Goal: Task Accomplishment & Management: Complete application form

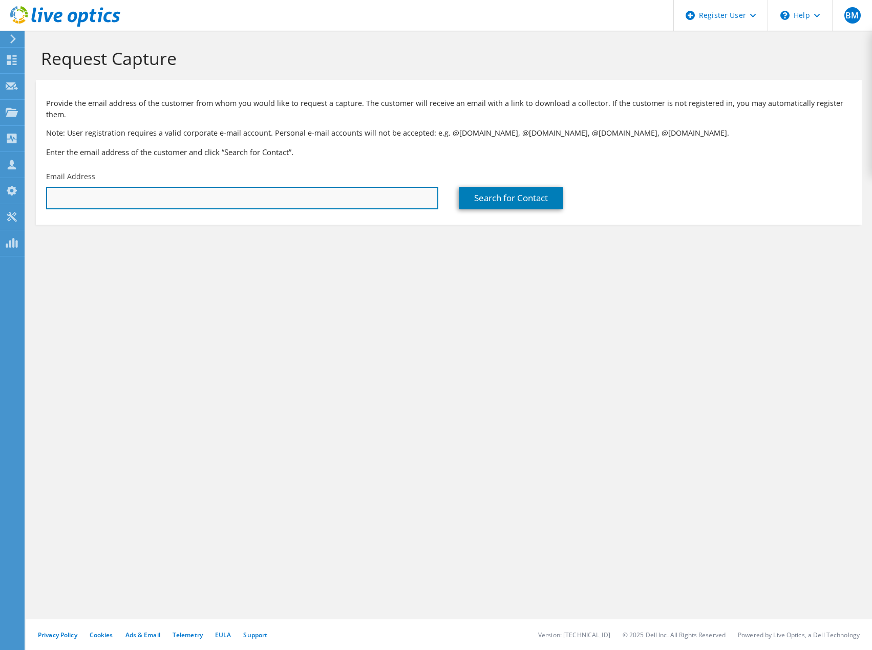
click at [104, 196] on input "text" at bounding box center [242, 198] width 392 height 23
type input "lyall"
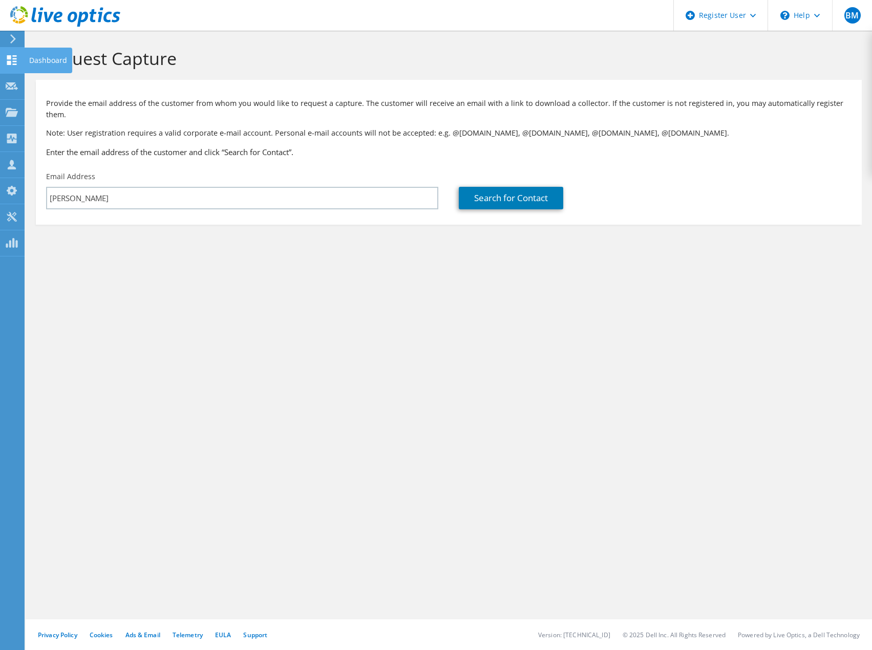
click at [8, 60] on icon at bounding box center [12, 60] width 12 height 10
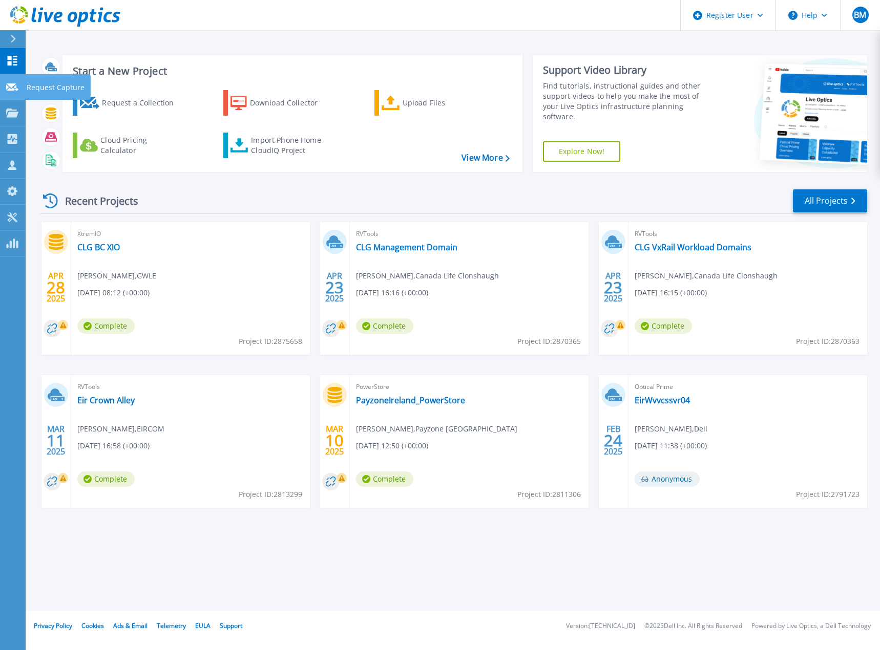
click at [67, 91] on p "Request Capture" at bounding box center [56, 87] width 58 height 27
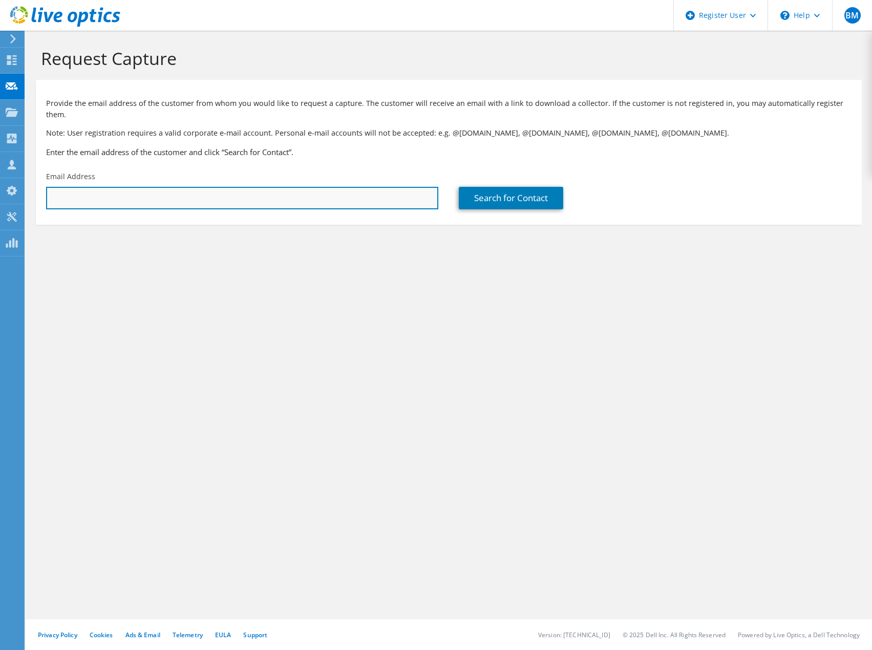
click at [237, 187] on input "text" at bounding box center [242, 198] width 392 height 23
paste input "[PERSON_NAME] M (EXT-I) <[PERSON_NAME][EMAIL_ADDRESS][PERSON_NAME][DOMAIN_NAME]>"
drag, startPoint x: 132, startPoint y: 186, endPoint x: -1, endPoint y: 135, distance: 141.9
click at [0, 135] on html "BM Dell User Billy Morton Billy.Morton@dell.com Dell My Profile Log Out \n Help…" at bounding box center [436, 325] width 872 height 650
click at [211, 194] on input "lyall.m.moffitt@spiritaero.com>" at bounding box center [242, 198] width 392 height 23
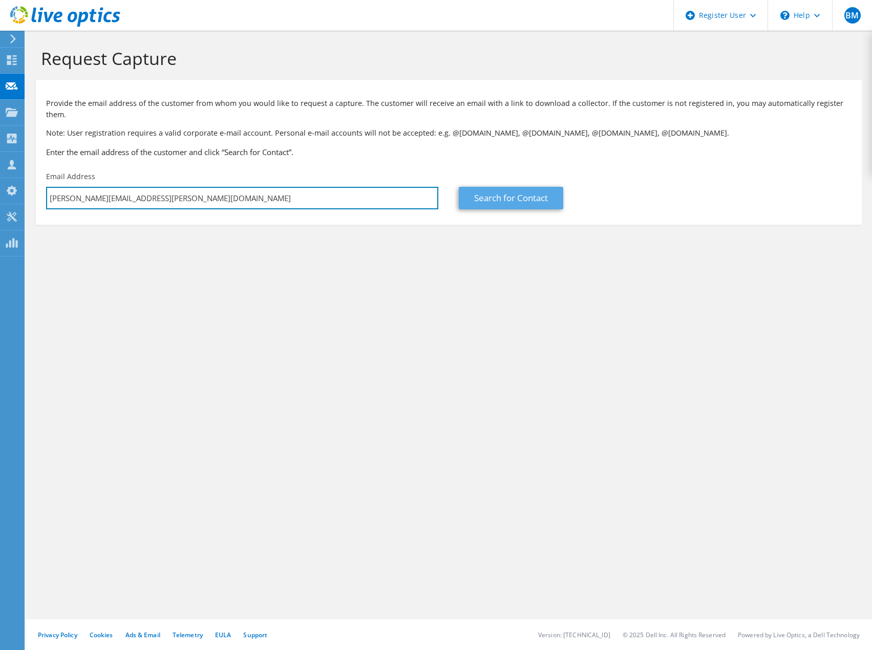
type input "lyall.m.moffitt@spiritaero.com"
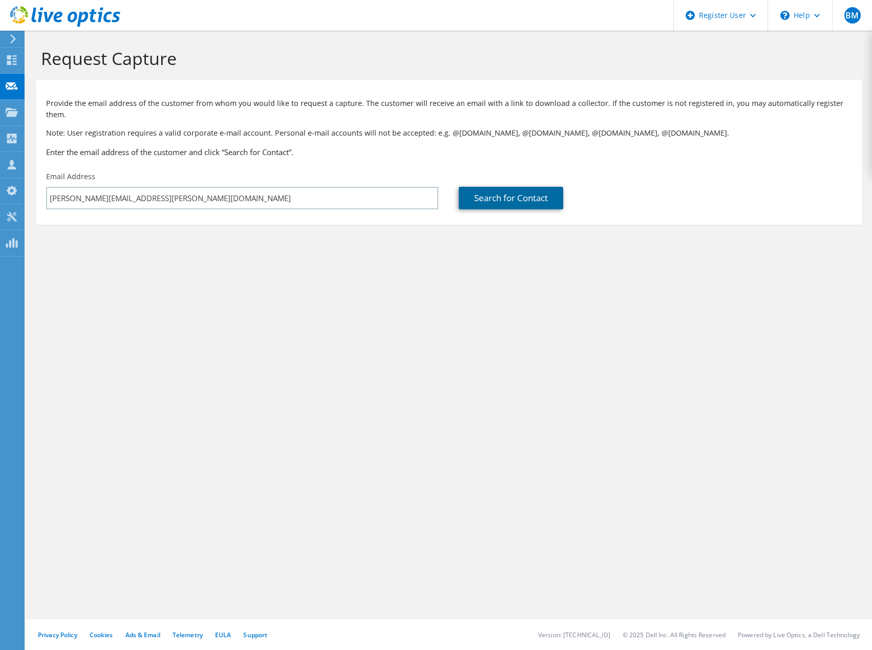
click at [489, 187] on link "Search for Contact" at bounding box center [511, 198] width 104 height 23
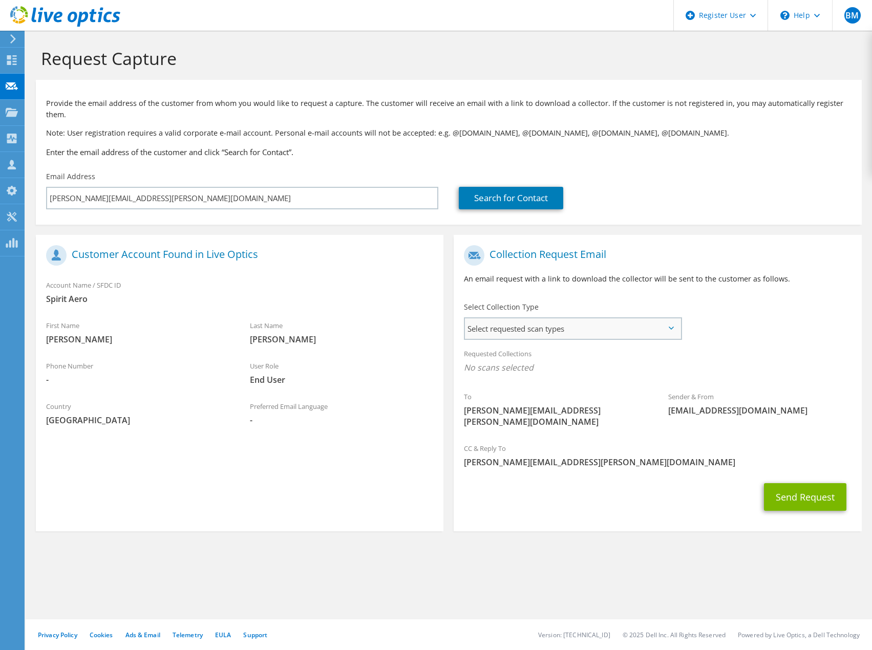
click at [532, 323] on span "Select requested scan types" at bounding box center [572, 329] width 215 height 20
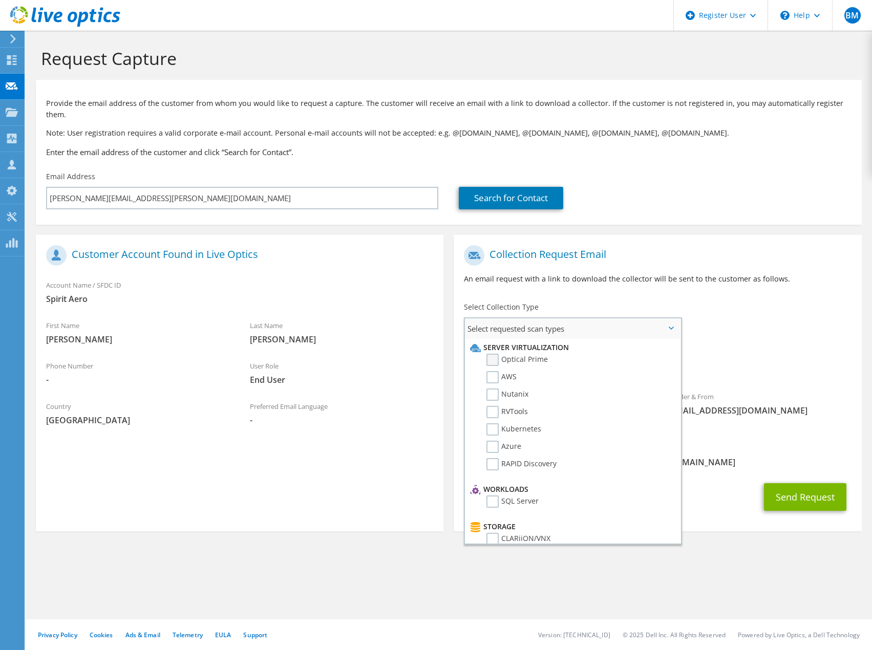
click at [542, 354] on label "Optical Prime" at bounding box center [517, 360] width 61 height 12
click at [0, 0] on input "Optical Prime" at bounding box center [0, 0] width 0 height 0
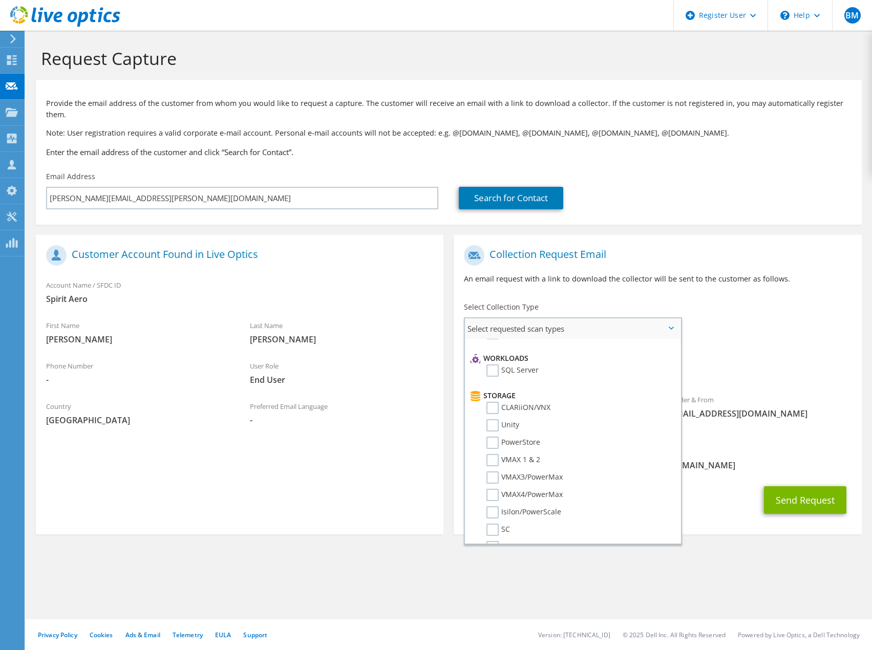
scroll to position [154, 0]
click at [531, 449] on label "VMAX3/PowerMax" at bounding box center [525, 455] width 76 height 12
click at [0, 0] on input "VMAX3/PowerMax" at bounding box center [0, 0] width 0 height 0
click at [539, 449] on label "VMAX3/PowerMax" at bounding box center [525, 455] width 76 height 12
click at [0, 0] on input "VMAX3/PowerMax" at bounding box center [0, 0] width 0 height 0
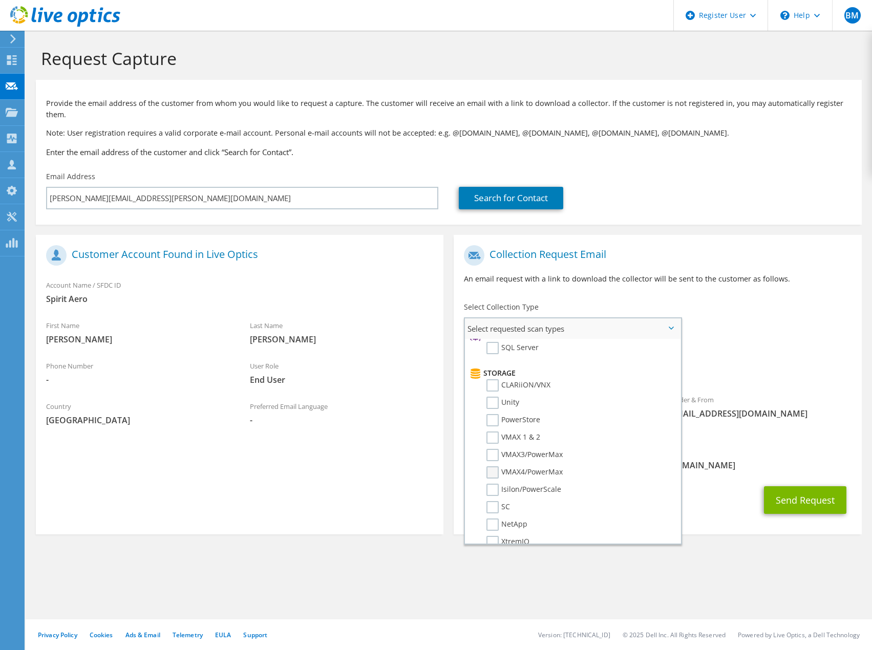
click at [501, 467] on label "VMAX4/PowerMax" at bounding box center [525, 473] width 76 height 12
click at [0, 0] on input "VMAX4/PowerMax" at bounding box center [0, 0] width 0 height 0
click at [496, 449] on label "VMAX3/PowerMax" at bounding box center [525, 455] width 76 height 12
click at [0, 0] on input "VMAX3/PowerMax" at bounding box center [0, 0] width 0 height 0
click at [496, 449] on label "VMAX3/PowerMax" at bounding box center [525, 455] width 76 height 12
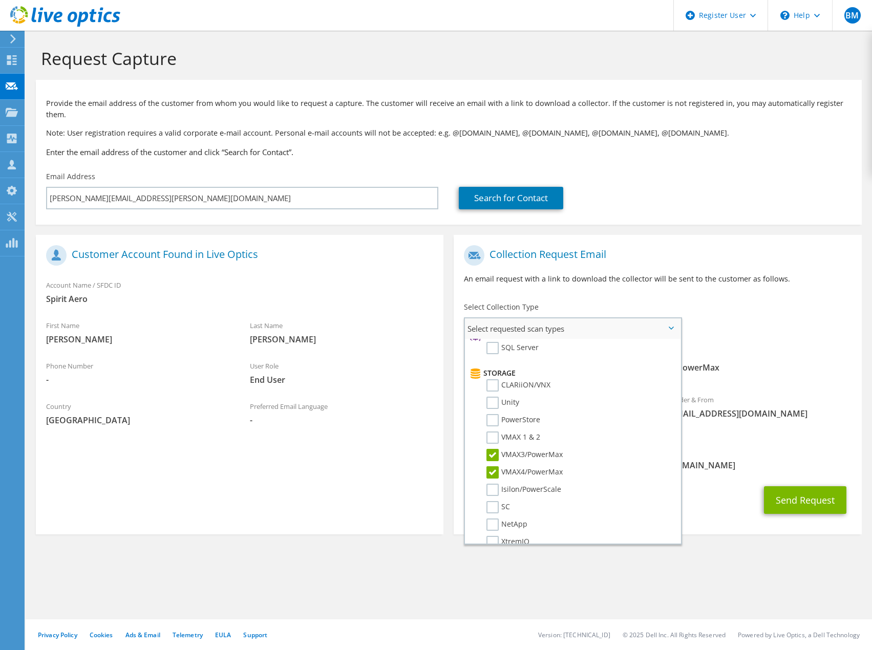
click at [0, 0] on input "VMAX3/PowerMax" at bounding box center [0, 0] width 0 height 0
click at [496, 449] on label "VMAX3/PowerMax" at bounding box center [525, 455] width 76 height 12
click at [0, 0] on input "VMAX3/PowerMax" at bounding box center [0, 0] width 0 height 0
click at [496, 449] on label "VMAX3/PowerMax" at bounding box center [525, 455] width 76 height 12
click at [0, 0] on input "VMAX3/PowerMax" at bounding box center [0, 0] width 0 height 0
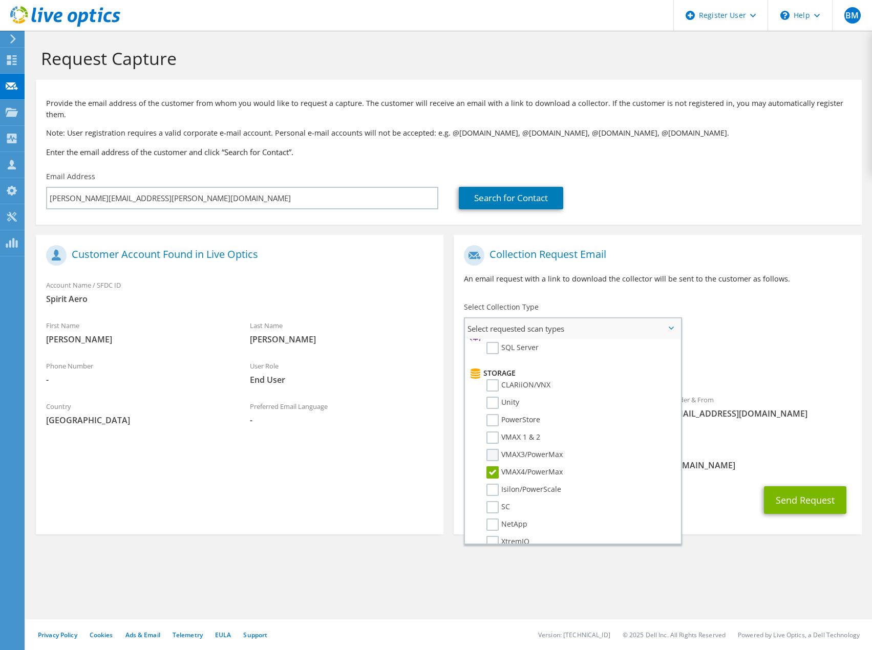
click at [496, 449] on label "VMAX3/PowerMax" at bounding box center [525, 455] width 76 height 12
click at [0, 0] on input "VMAX3/PowerMax" at bounding box center [0, 0] width 0 height 0
click at [496, 449] on label "VMAX3/PowerMax" at bounding box center [525, 455] width 76 height 12
click at [0, 0] on input "VMAX3/PowerMax" at bounding box center [0, 0] width 0 height 0
click at [730, 455] on div "CC & Reply To Billy.Morton@dell.com" at bounding box center [658, 461] width 408 height 40
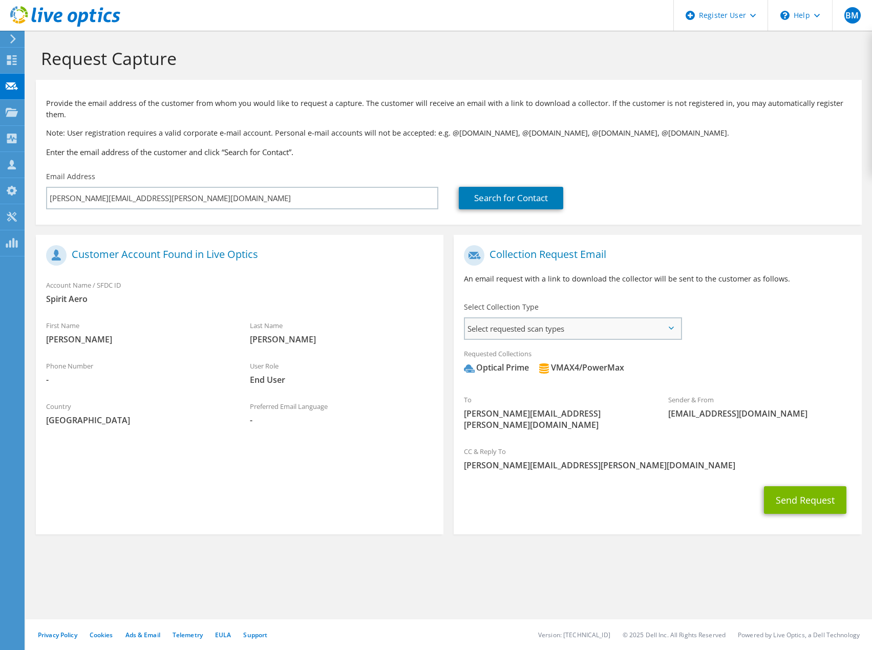
click at [630, 319] on span "Select requested scan types" at bounding box center [572, 329] width 215 height 20
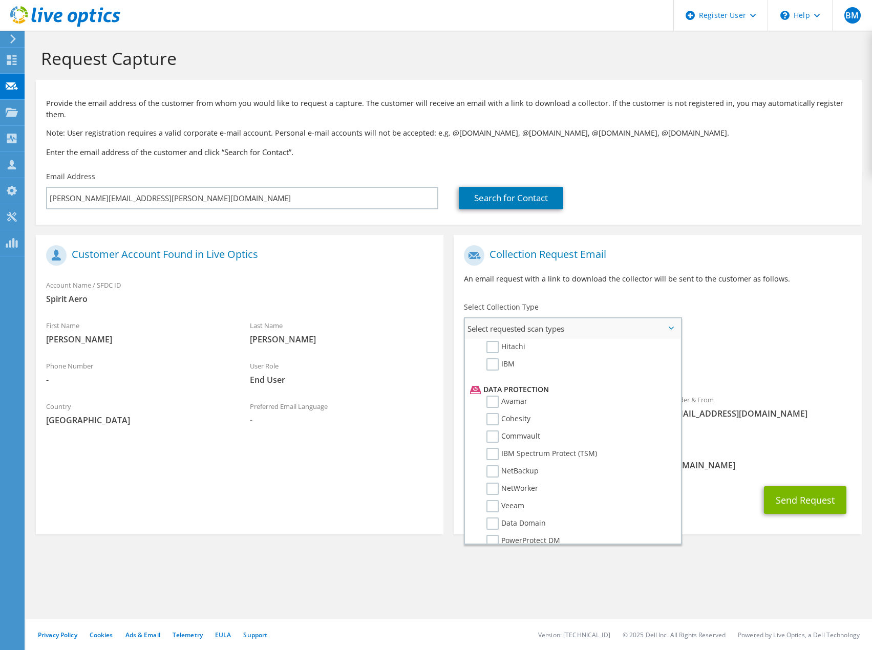
scroll to position [452, 0]
click at [535, 432] on label "NetWorker" at bounding box center [513, 438] width 52 height 12
click at [0, 0] on input "NetWorker" at bounding box center [0, 0] width 0 height 0
click at [535, 432] on label "NetWorker" at bounding box center [513, 438] width 52 height 12
click at [0, 0] on input "NetWorker" at bounding box center [0, 0] width 0 height 0
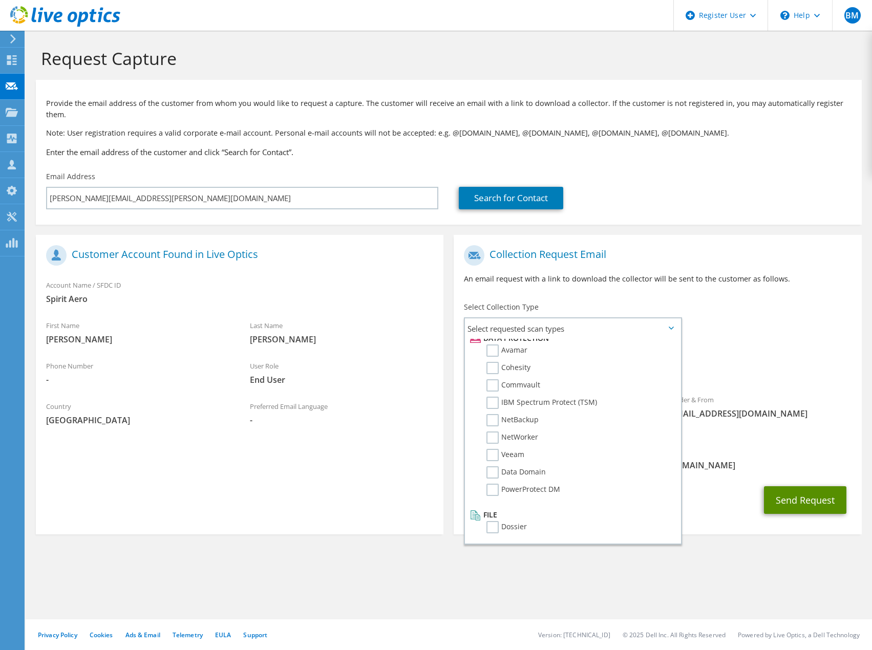
click at [818, 487] on button "Send Request" at bounding box center [805, 501] width 82 height 28
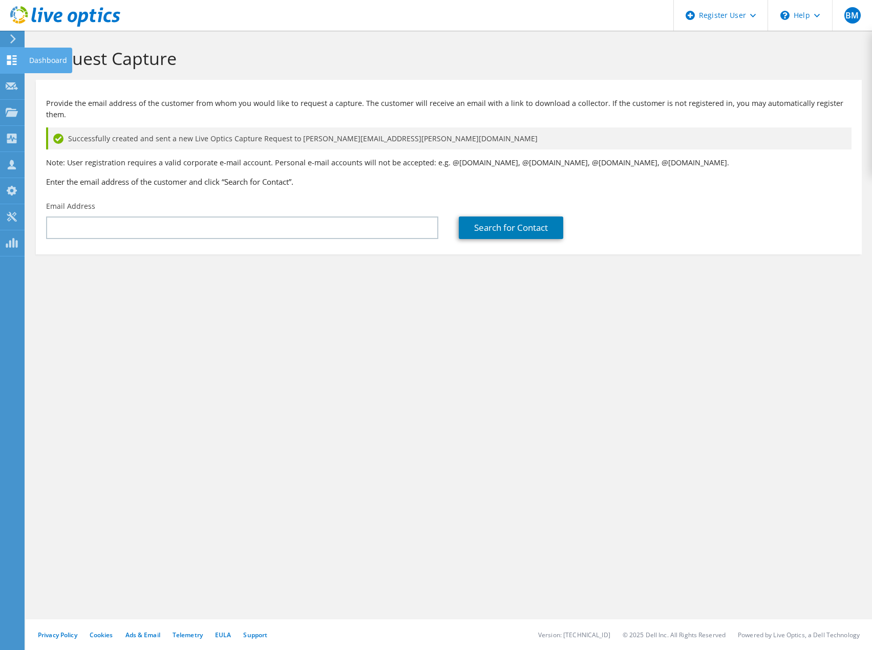
click at [11, 57] on use at bounding box center [12, 60] width 10 height 10
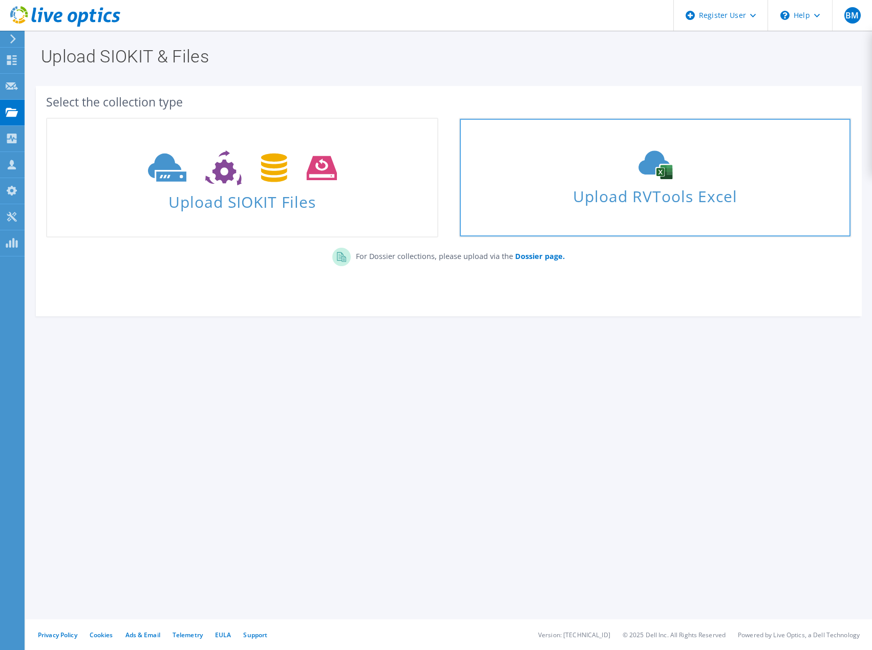
click at [639, 208] on link "Upload RVTools Excel" at bounding box center [655, 178] width 392 height 120
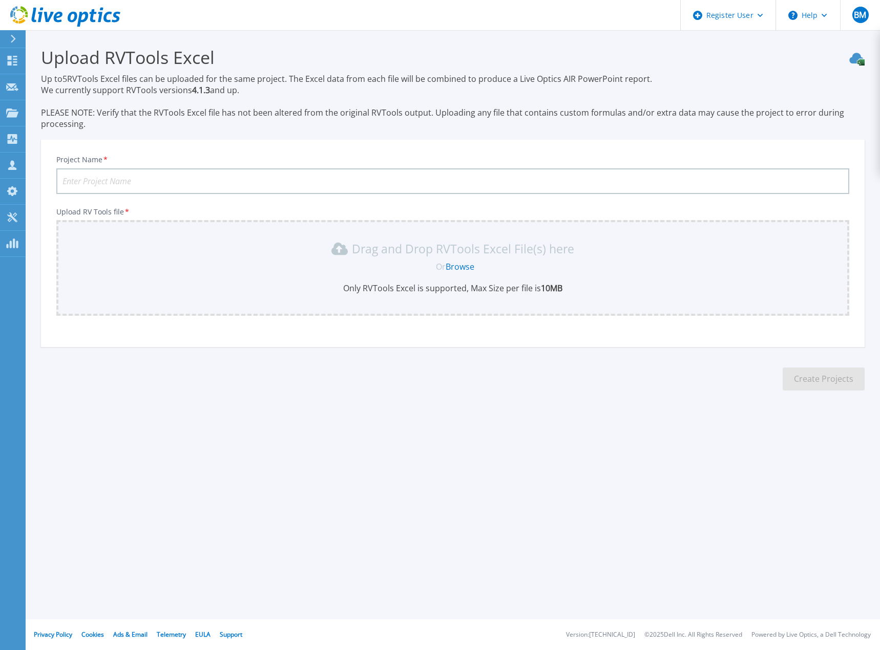
click at [291, 186] on input "Project Name *" at bounding box center [452, 181] width 793 height 26
type input "CLG Management Domain [DATE]"
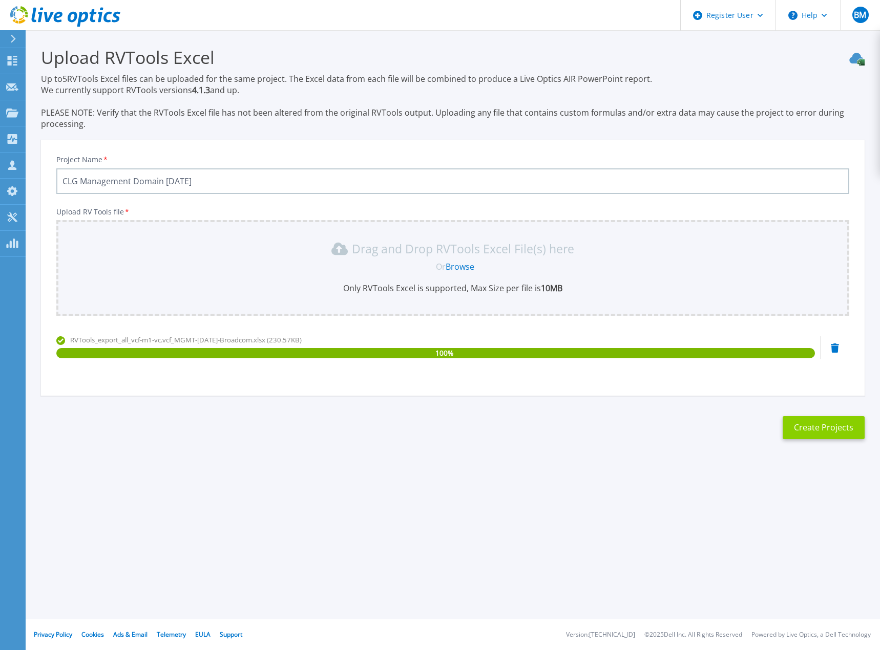
click at [836, 425] on button "Create Projects" at bounding box center [824, 427] width 82 height 23
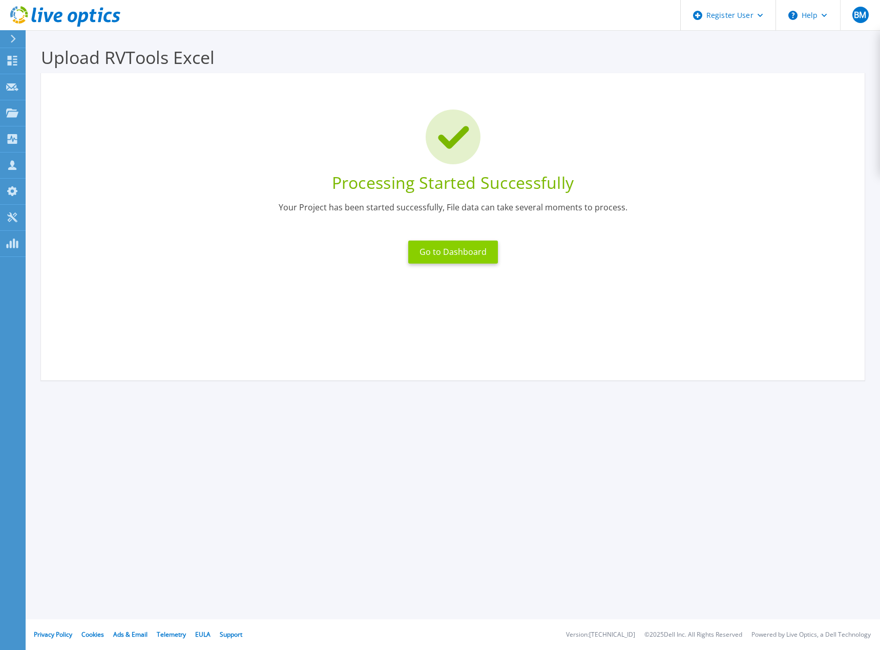
click at [437, 251] on button "Go to Dashboard" at bounding box center [453, 252] width 90 height 23
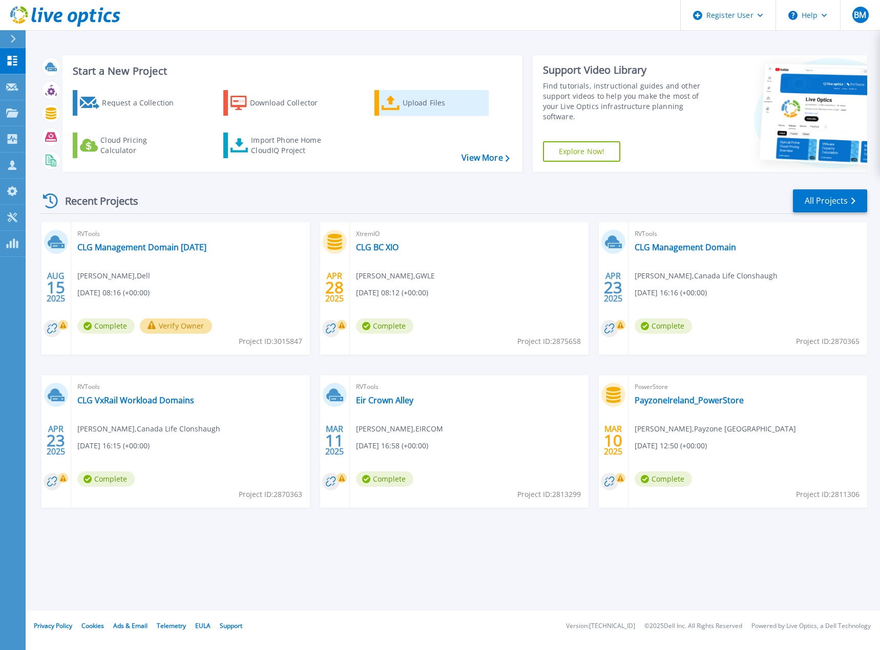
click at [395, 105] on icon at bounding box center [391, 103] width 18 height 15
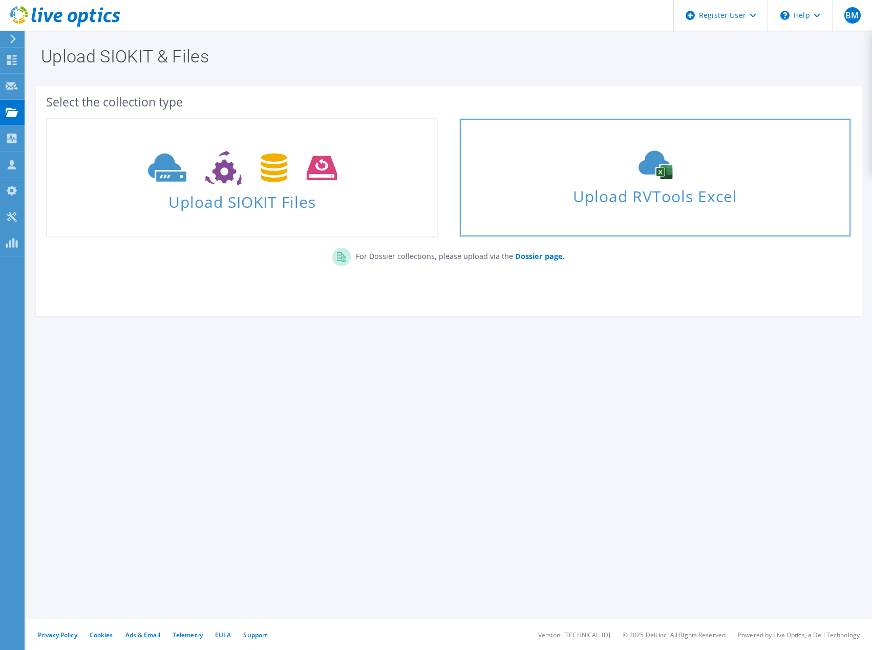
click at [673, 205] on span "Upload RVTools Excel" at bounding box center [655, 194] width 390 height 22
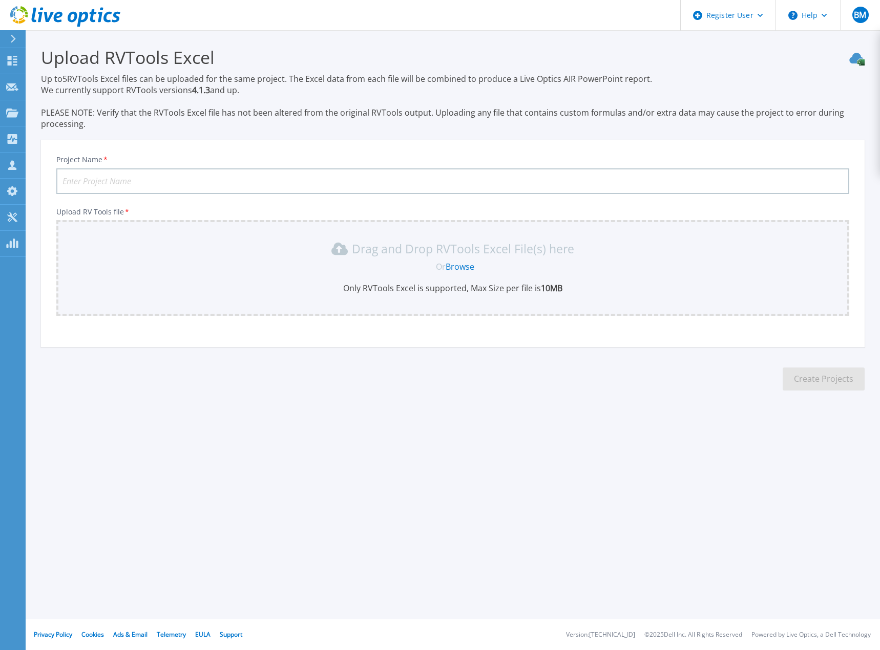
click at [146, 184] on input "Project Name *" at bounding box center [452, 181] width 793 height 26
paste input "CLG Management Domain [DATE]"
click at [99, 183] on input "CLG Management Domain [DATE]" at bounding box center [452, 181] width 793 height 26
type input "CLG Workload Domain [DATE]"
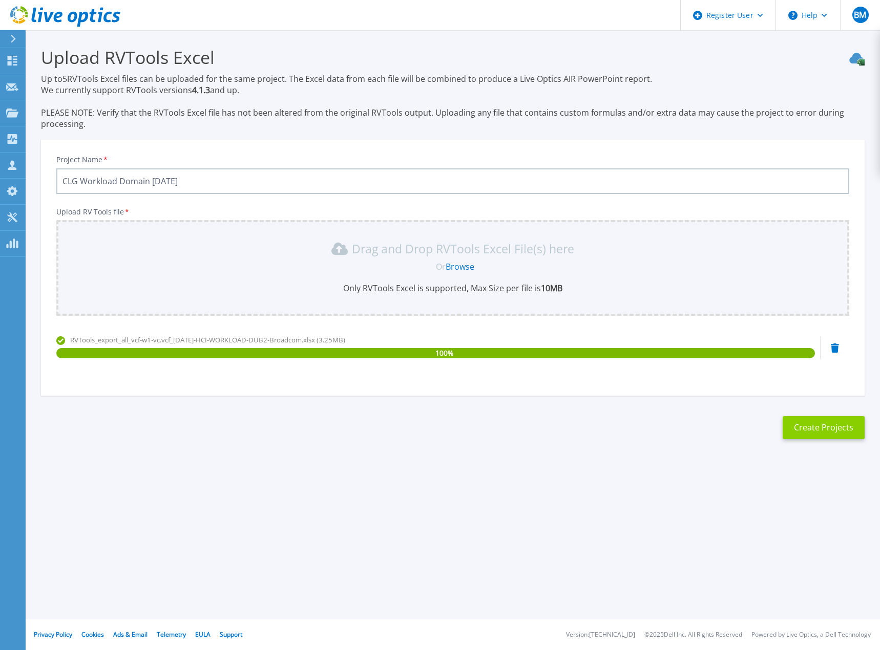
click at [849, 434] on button "Create Projects" at bounding box center [824, 427] width 82 height 23
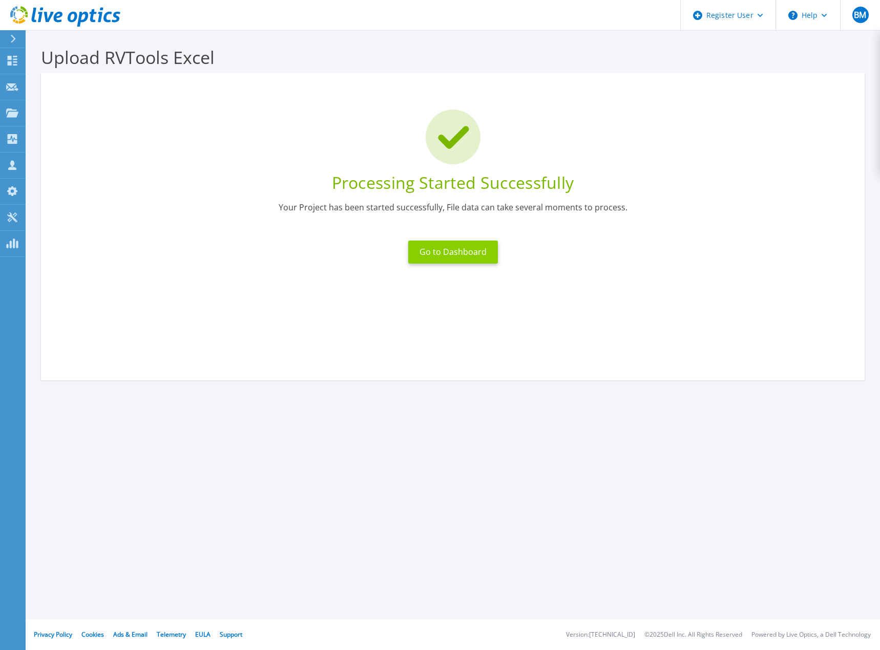
click at [426, 252] on button "Go to Dashboard" at bounding box center [453, 252] width 90 height 23
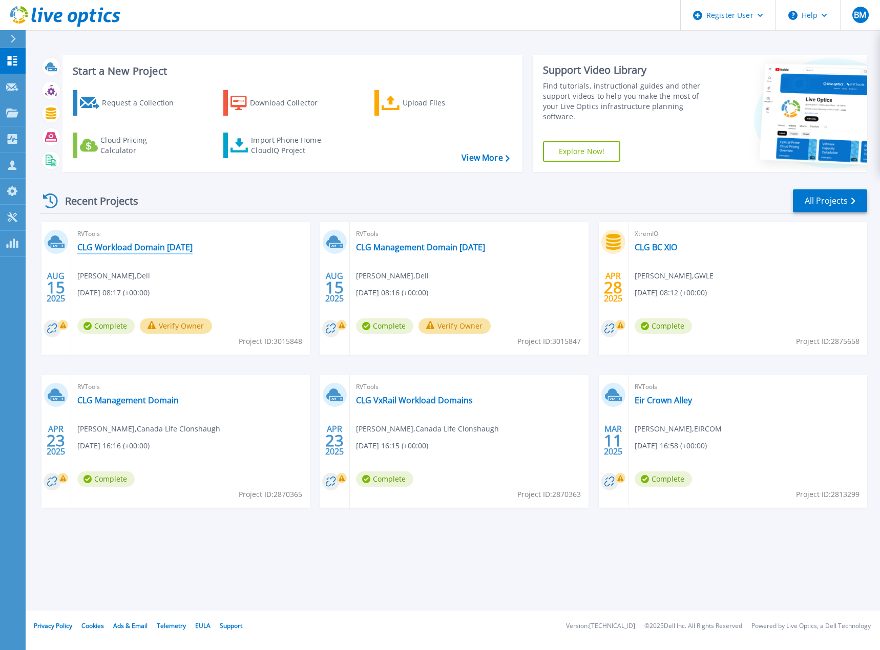
click at [134, 248] on link "CLG Workload Domain [DATE]" at bounding box center [134, 247] width 115 height 10
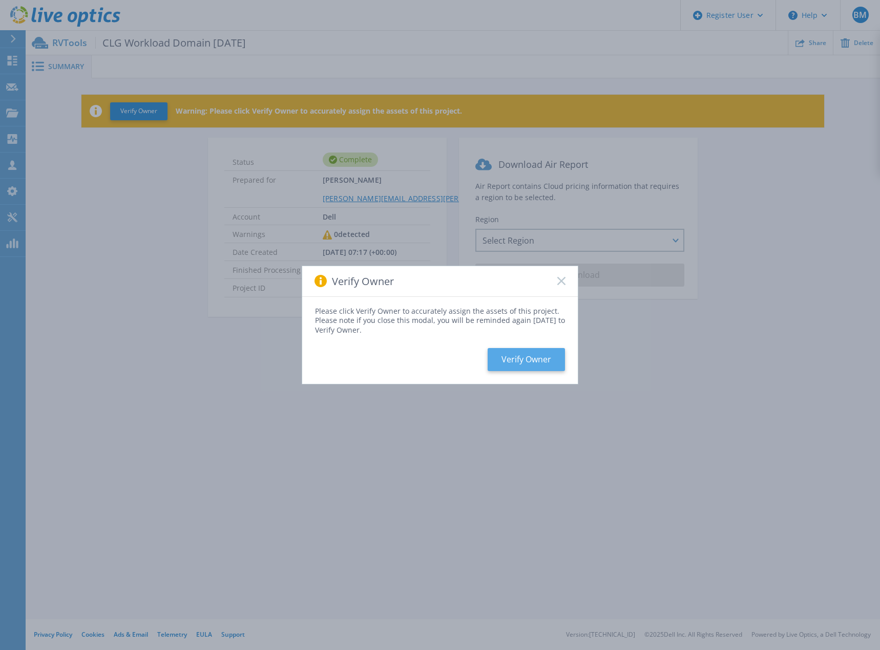
click at [521, 357] on button "Verify Owner" at bounding box center [526, 359] width 77 height 23
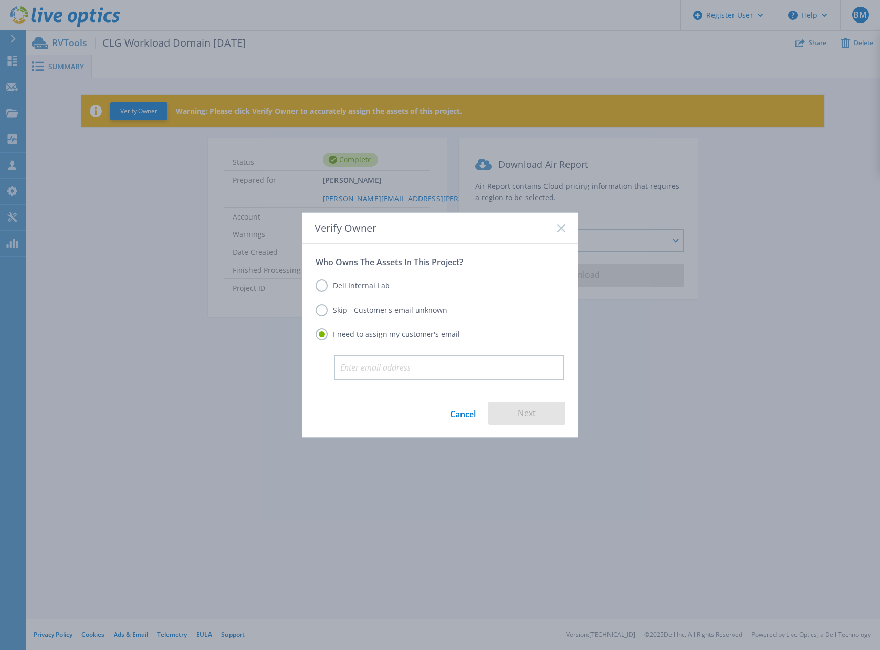
click at [374, 309] on label "Skip - Customer's email unknown" at bounding box center [381, 310] width 132 height 12
click at [0, 0] on input "Skip - Customer's email unknown" at bounding box center [0, 0] width 0 height 0
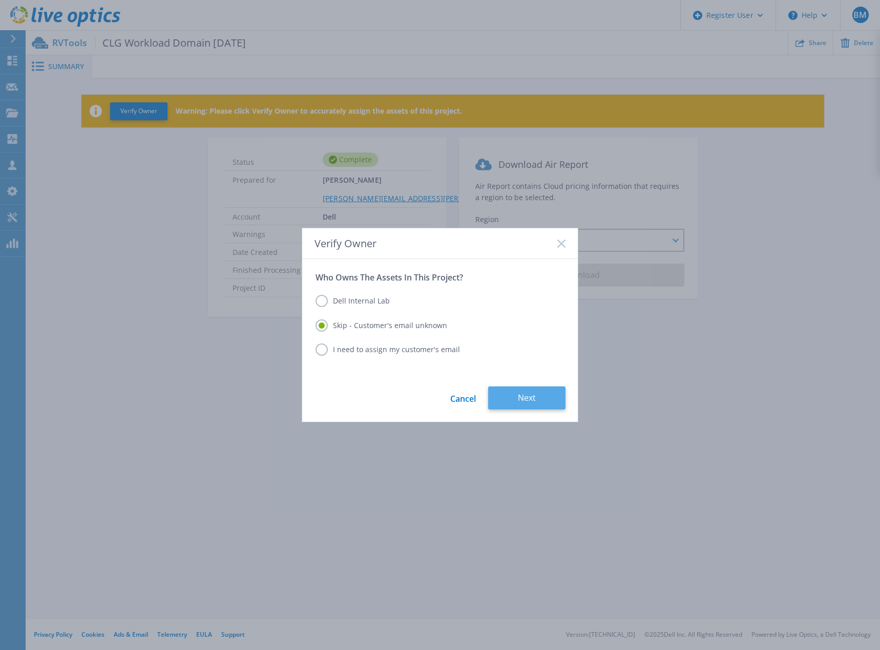
click at [535, 394] on button "Next" at bounding box center [526, 398] width 77 height 23
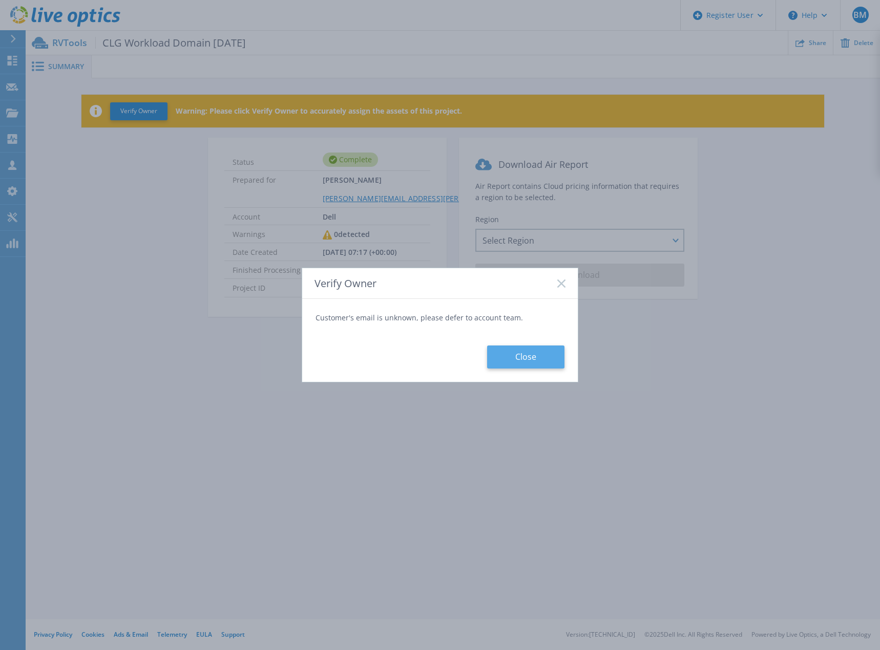
click at [518, 359] on button "Close" at bounding box center [525, 357] width 77 height 23
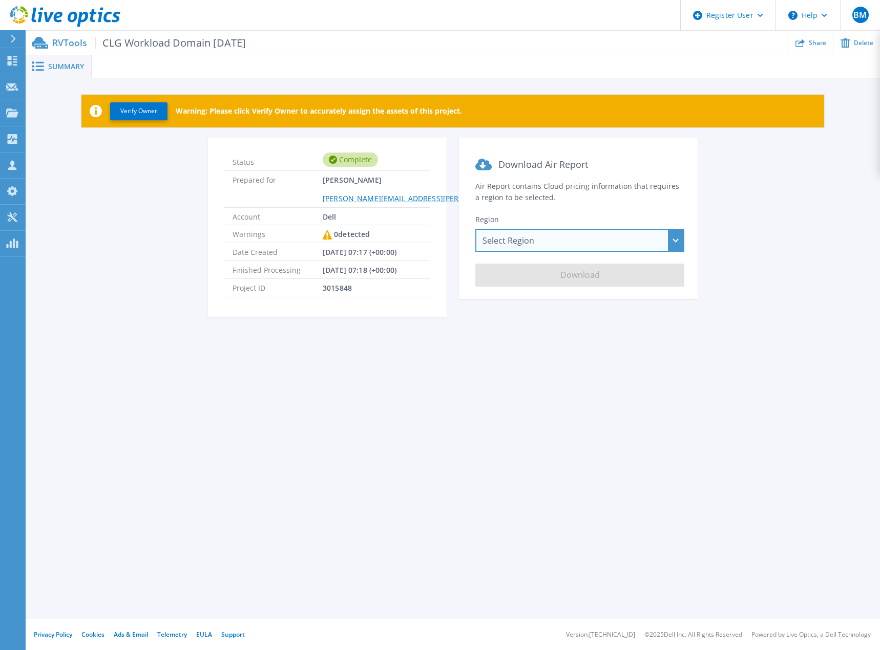
click at [580, 242] on div "Select Region [GEOGRAPHIC_DATA] ([GEOGRAPHIC_DATA]) [GEOGRAPHIC_DATA] ([GEOGRAP…" at bounding box center [579, 240] width 209 height 23
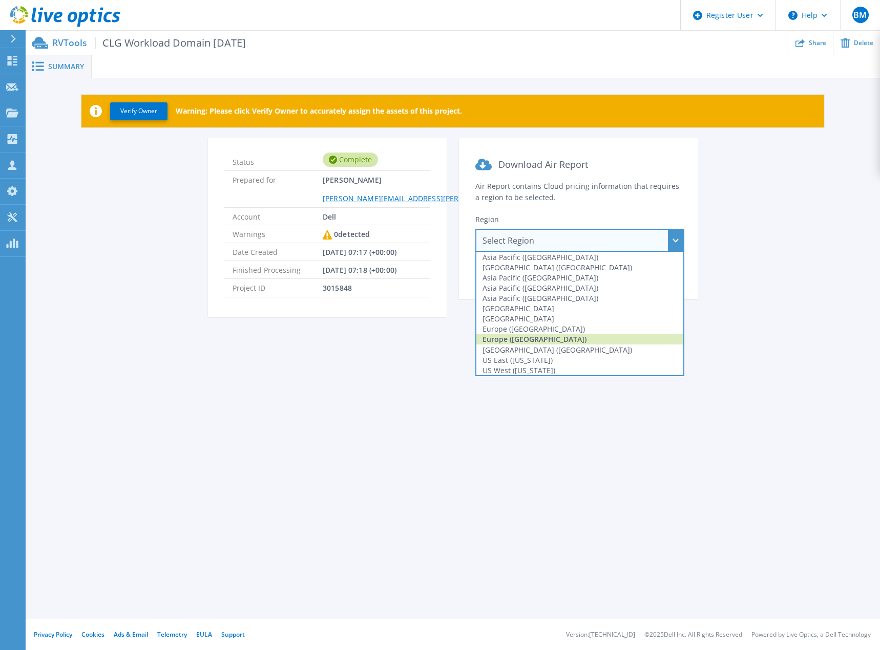
click at [532, 337] on div "Europe ([GEOGRAPHIC_DATA])" at bounding box center [579, 339] width 207 height 10
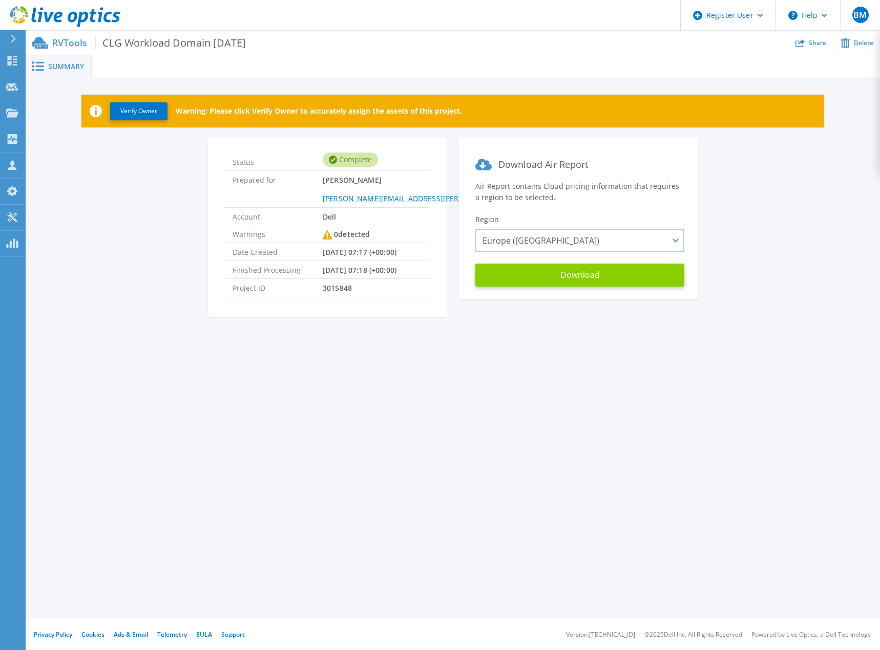
click at [619, 283] on button "Download" at bounding box center [579, 275] width 209 height 23
